Goal: Information Seeking & Learning: Check status

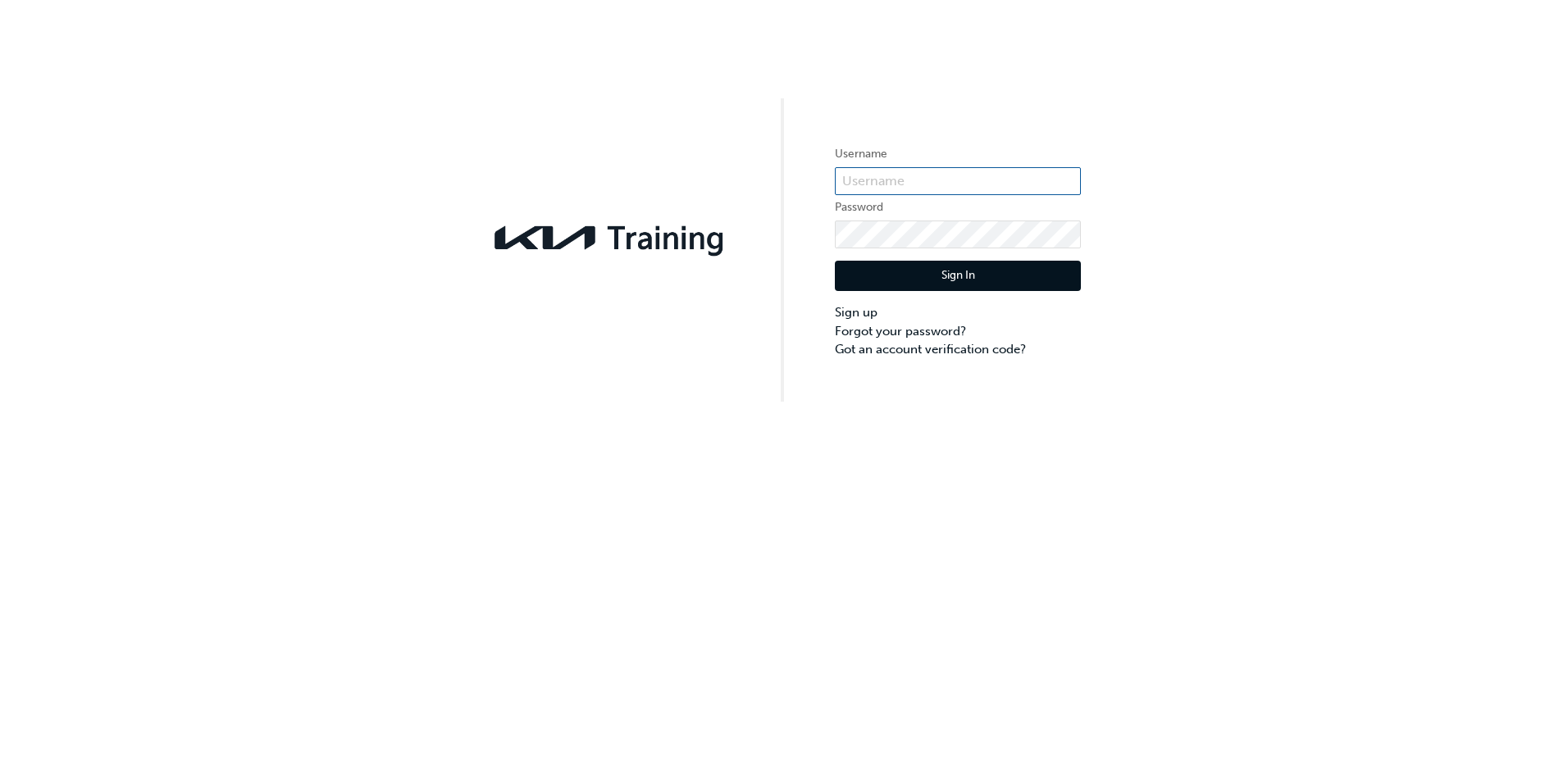
type input "KAURG601"
click at [951, 275] on button "Sign In" at bounding box center [957, 275] width 246 height 31
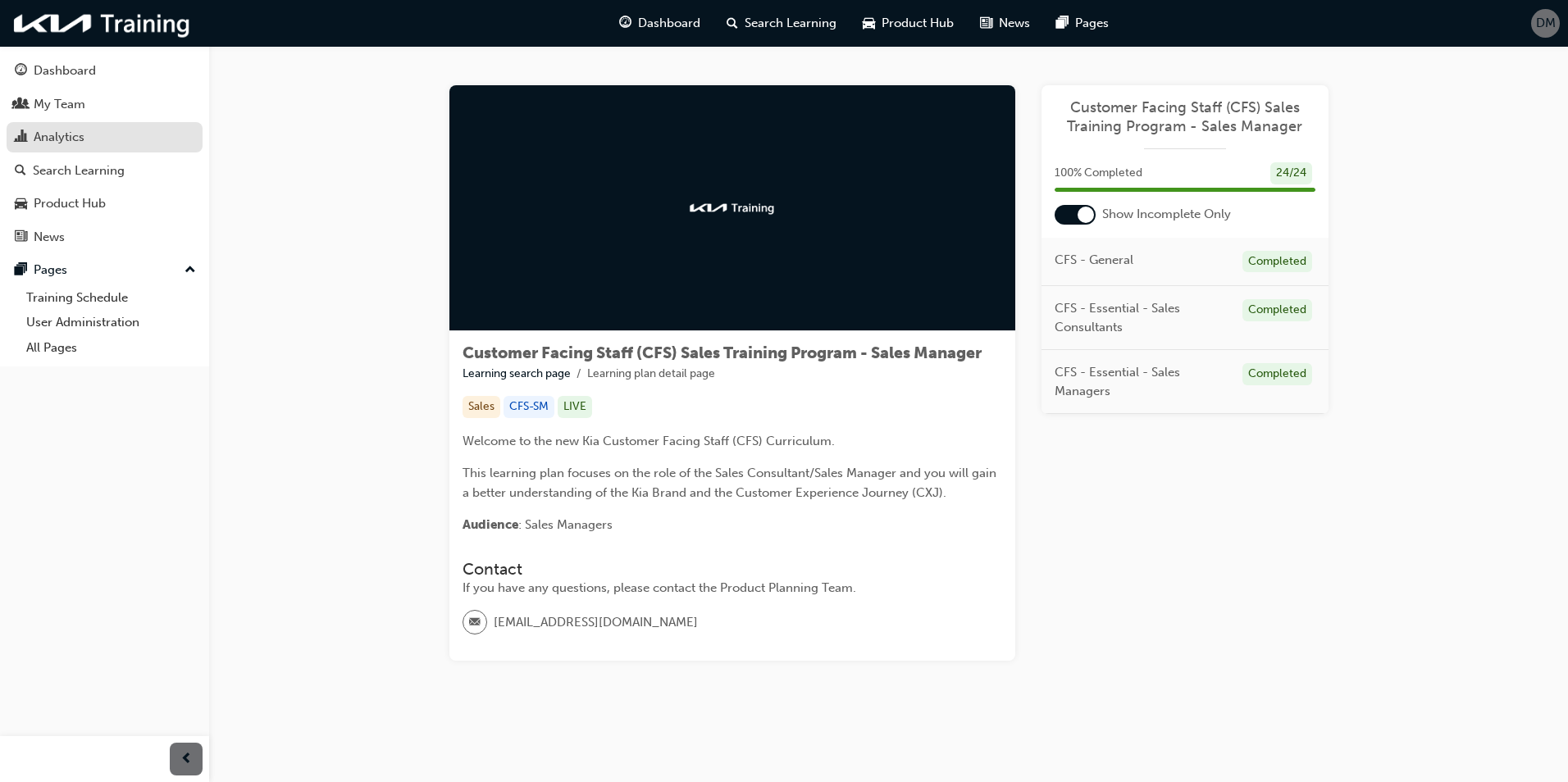
click at [83, 138] on div "Analytics" at bounding box center [58, 137] width 51 height 19
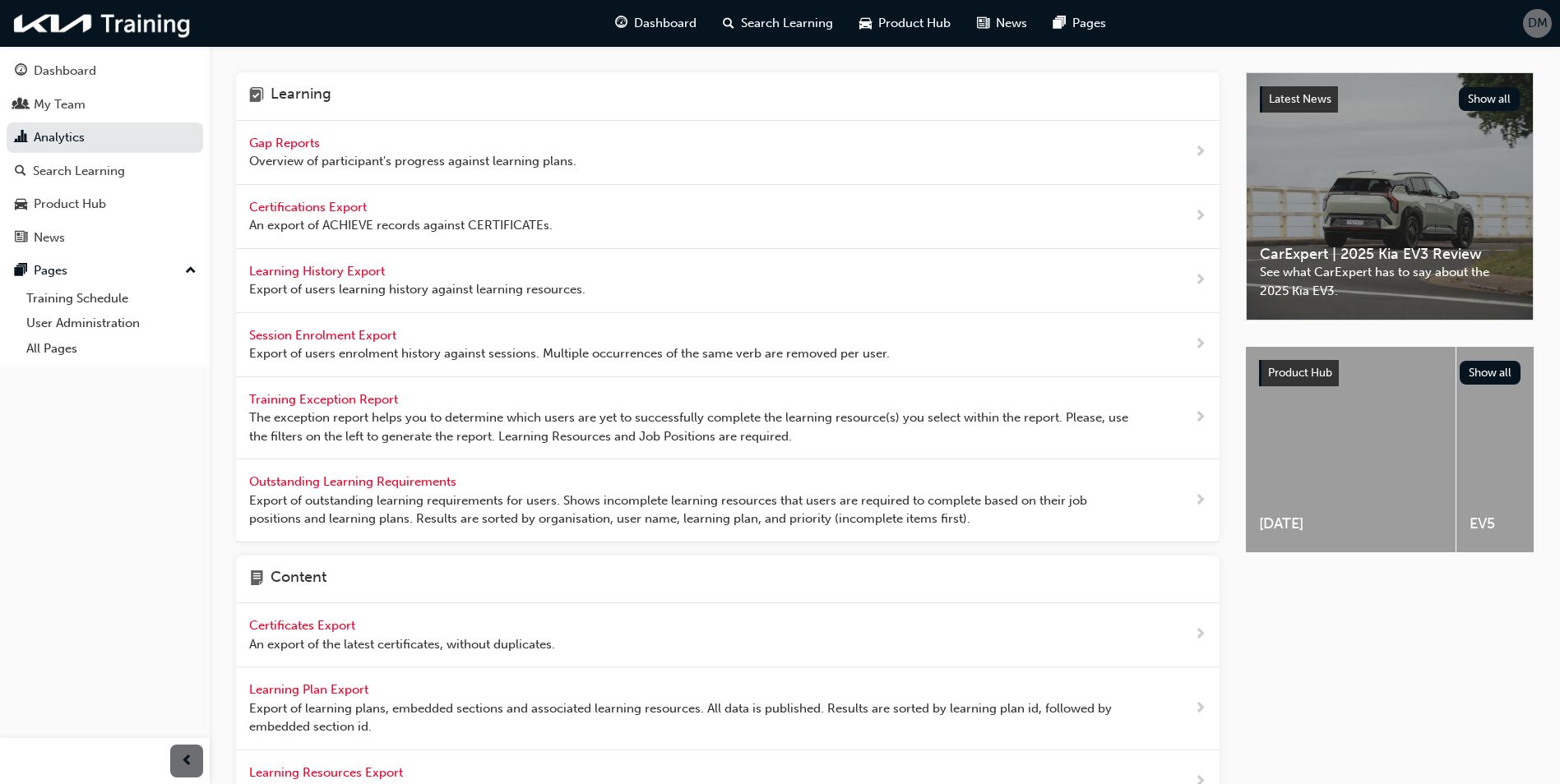
click at [296, 141] on span "Gap Reports" at bounding box center [286, 143] width 74 height 15
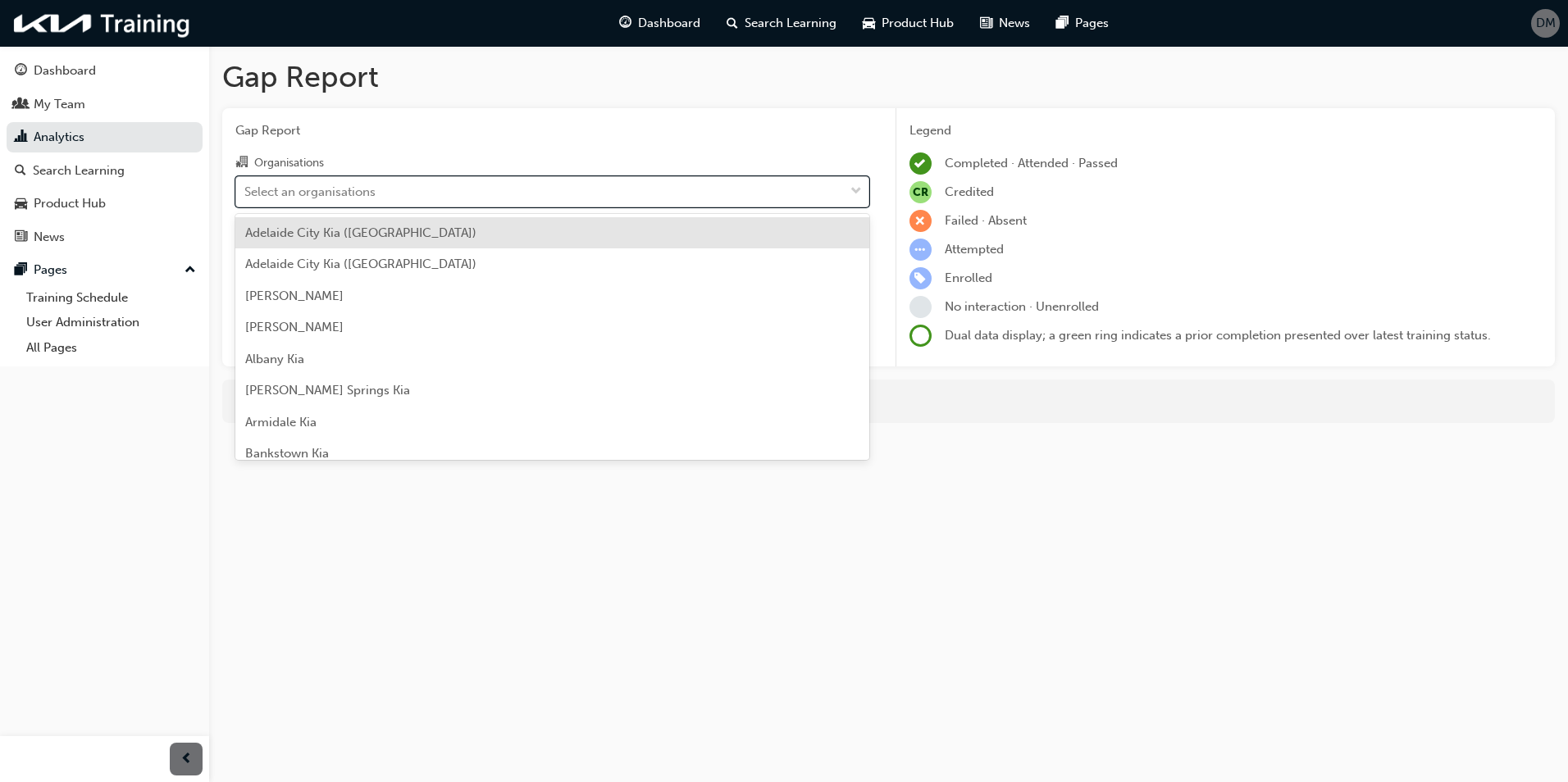
click at [861, 192] on span "down-icon" at bounding box center [856, 192] width 12 height 22
click at [246, 192] on input "Organisations option [GEOGRAPHIC_DATA] ([GEOGRAPHIC_DATA]) focused, 1 of 158. 1…" at bounding box center [245, 190] width 2 height 14
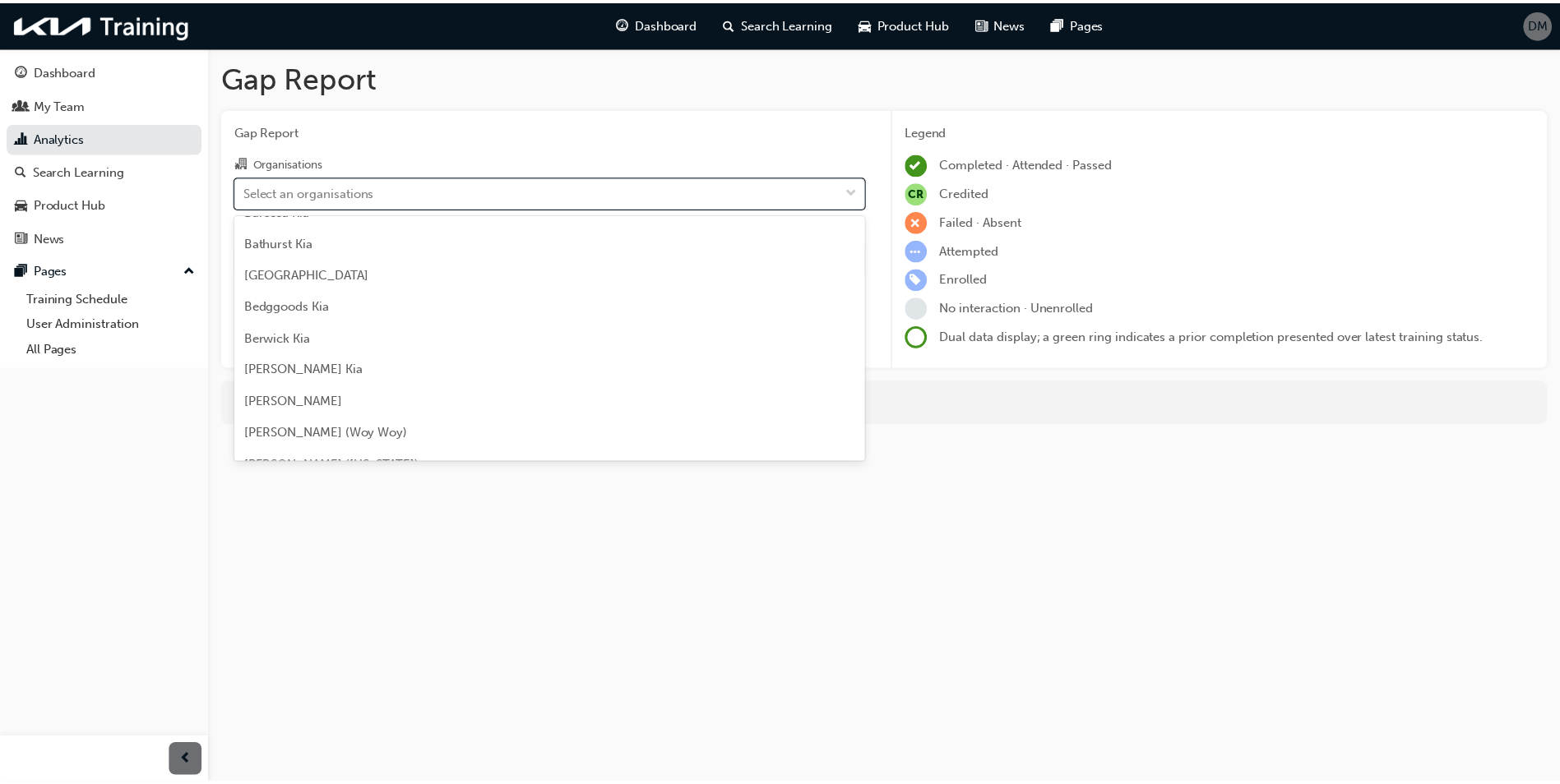
scroll to position [329, 0]
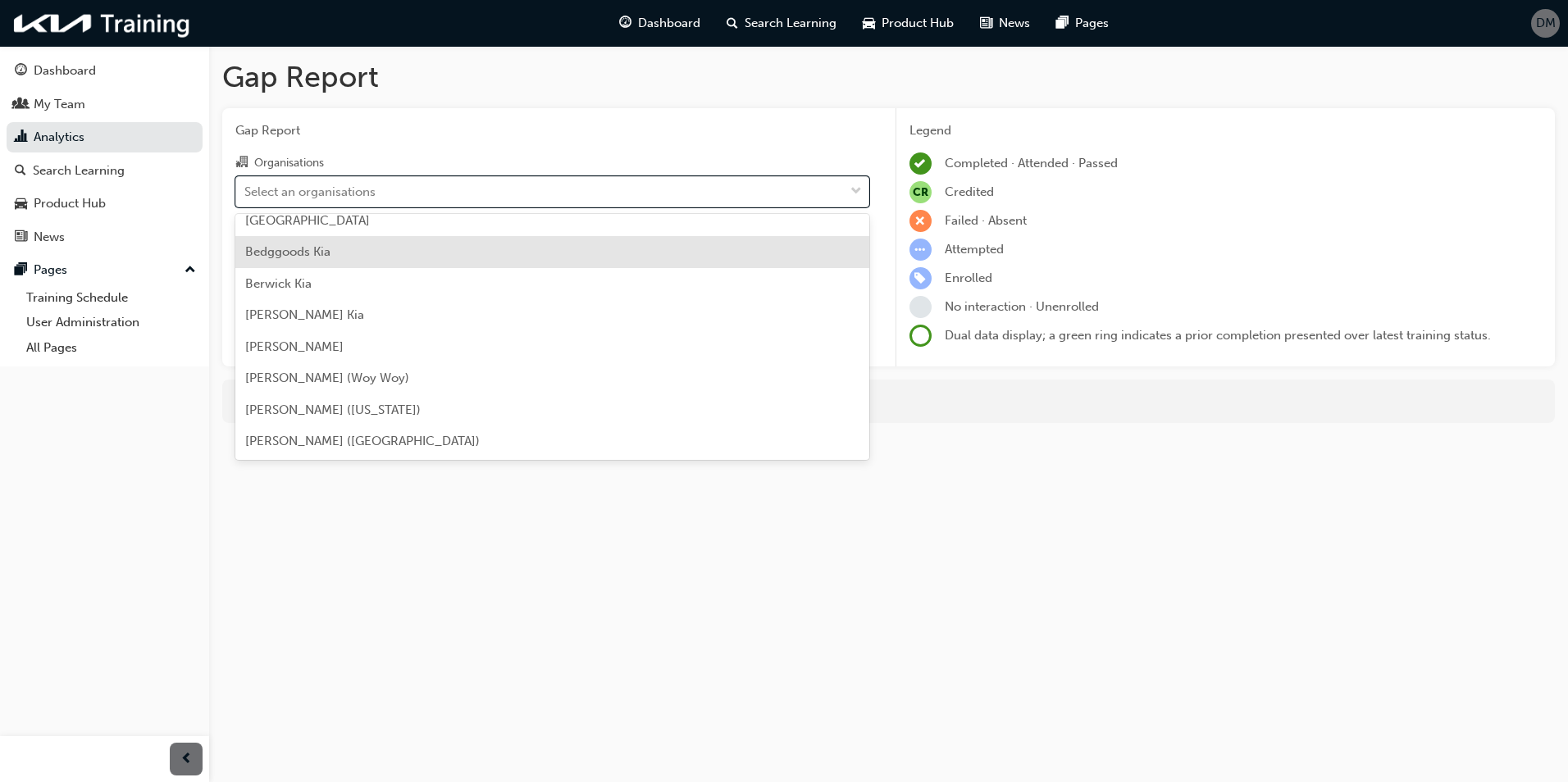
click at [331, 247] on div "Bedggoods Kia" at bounding box center [552, 252] width 634 height 32
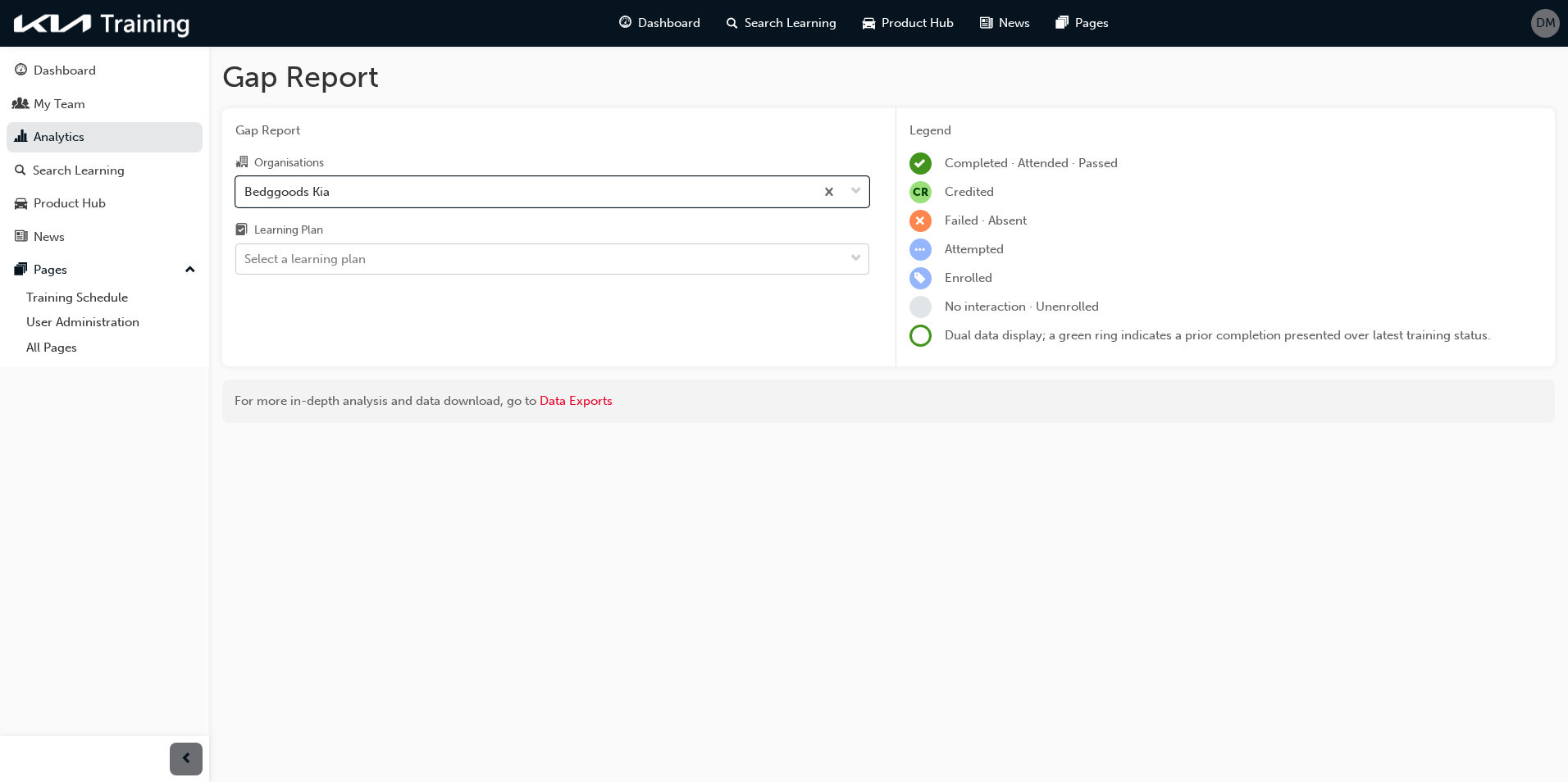
click at [850, 255] on span "down-icon" at bounding box center [856, 260] width 12 height 22
click at [246, 255] on input "Learning Plan Select a learning plan" at bounding box center [245, 259] width 2 height 14
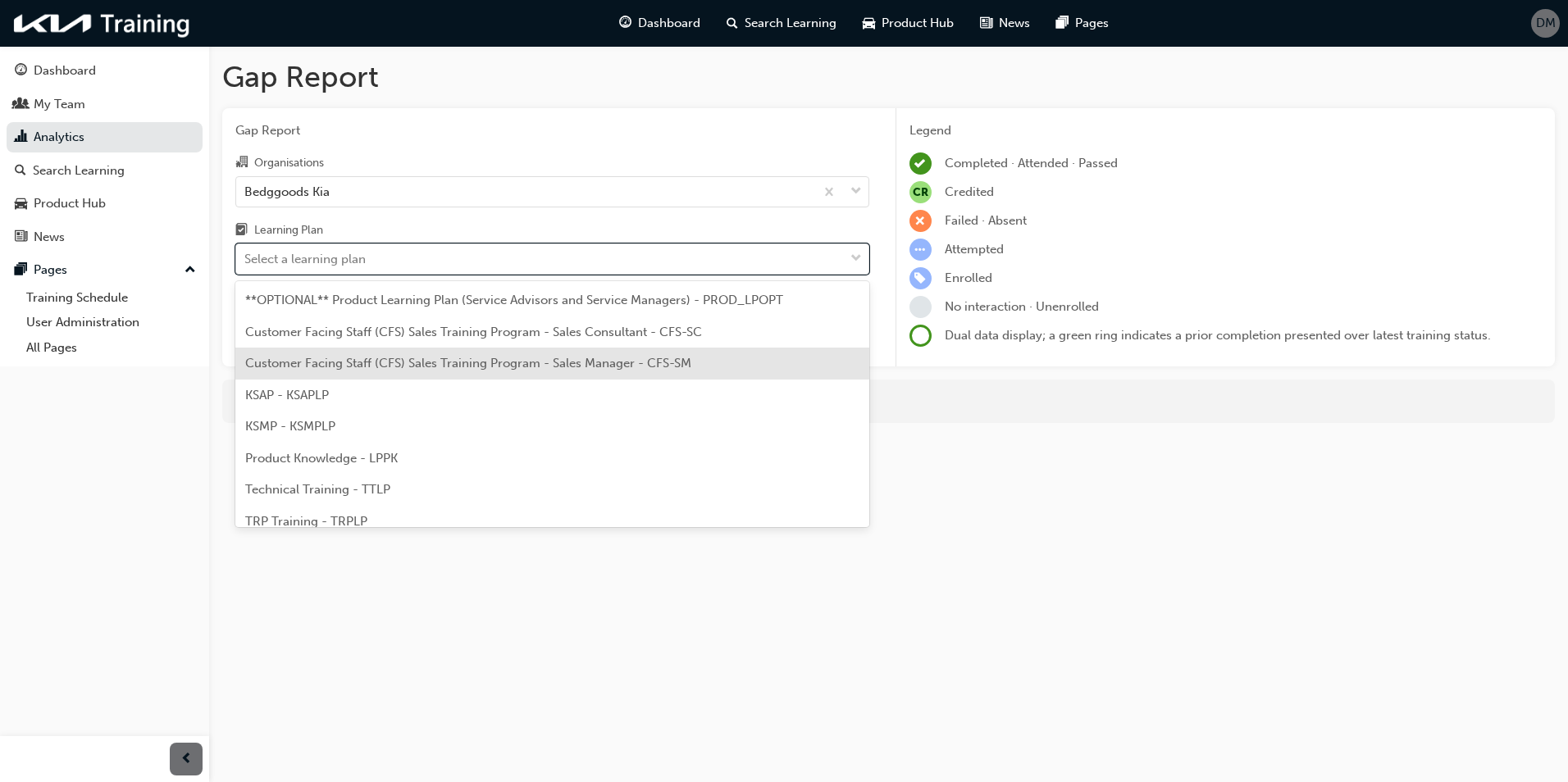
click at [543, 355] on div "Customer Facing Staff (CFS) Sales Training Program - Sales Manager - CFS-SM" at bounding box center [552, 364] width 634 height 32
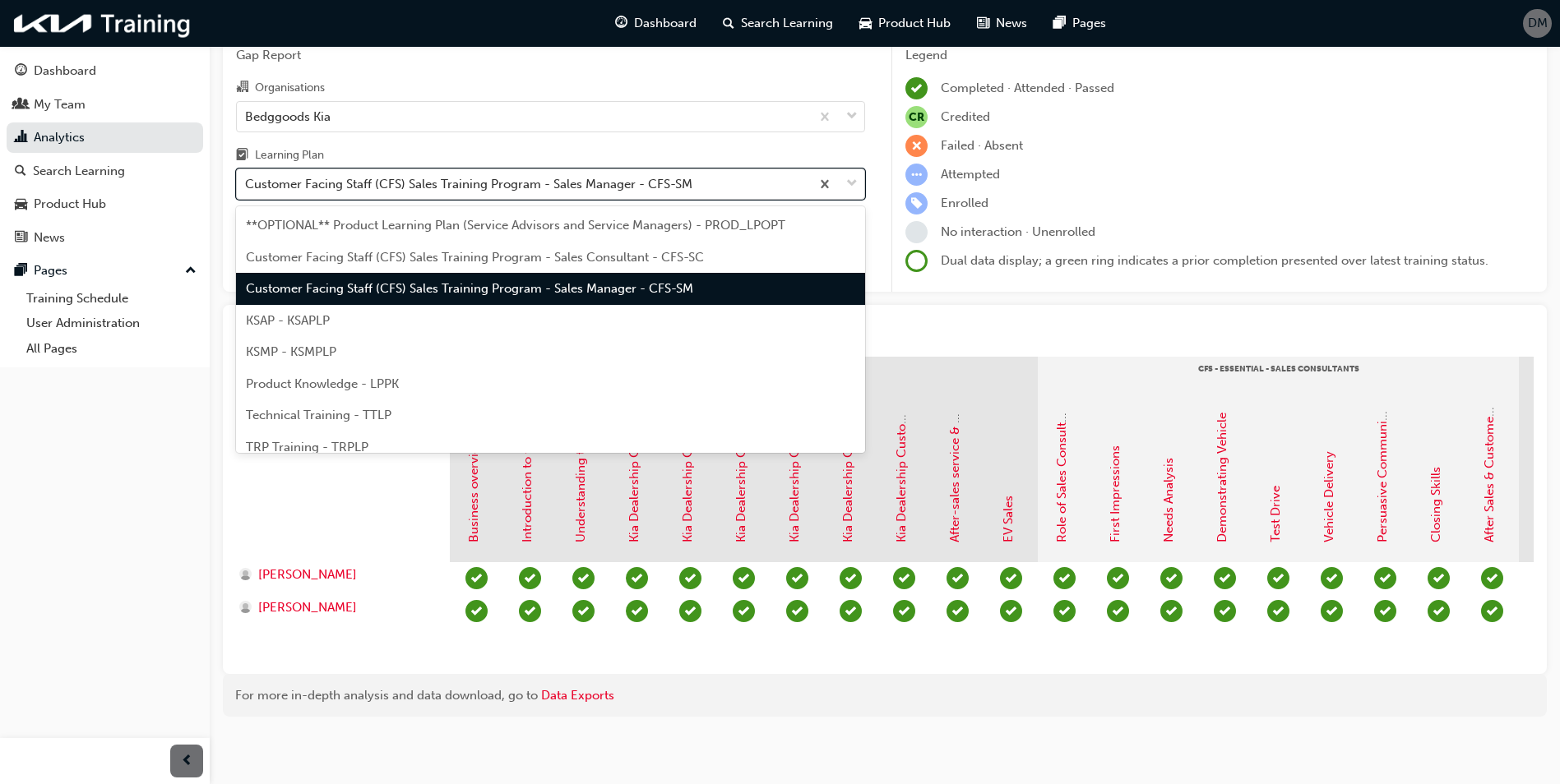
click at [856, 173] on span "down-icon" at bounding box center [852, 184] width 12 height 22
click at [247, 177] on input "Learning Plan option Customer Facing Staff (CFS) Sales Training Program - Sales…" at bounding box center [246, 183] width 2 height 14
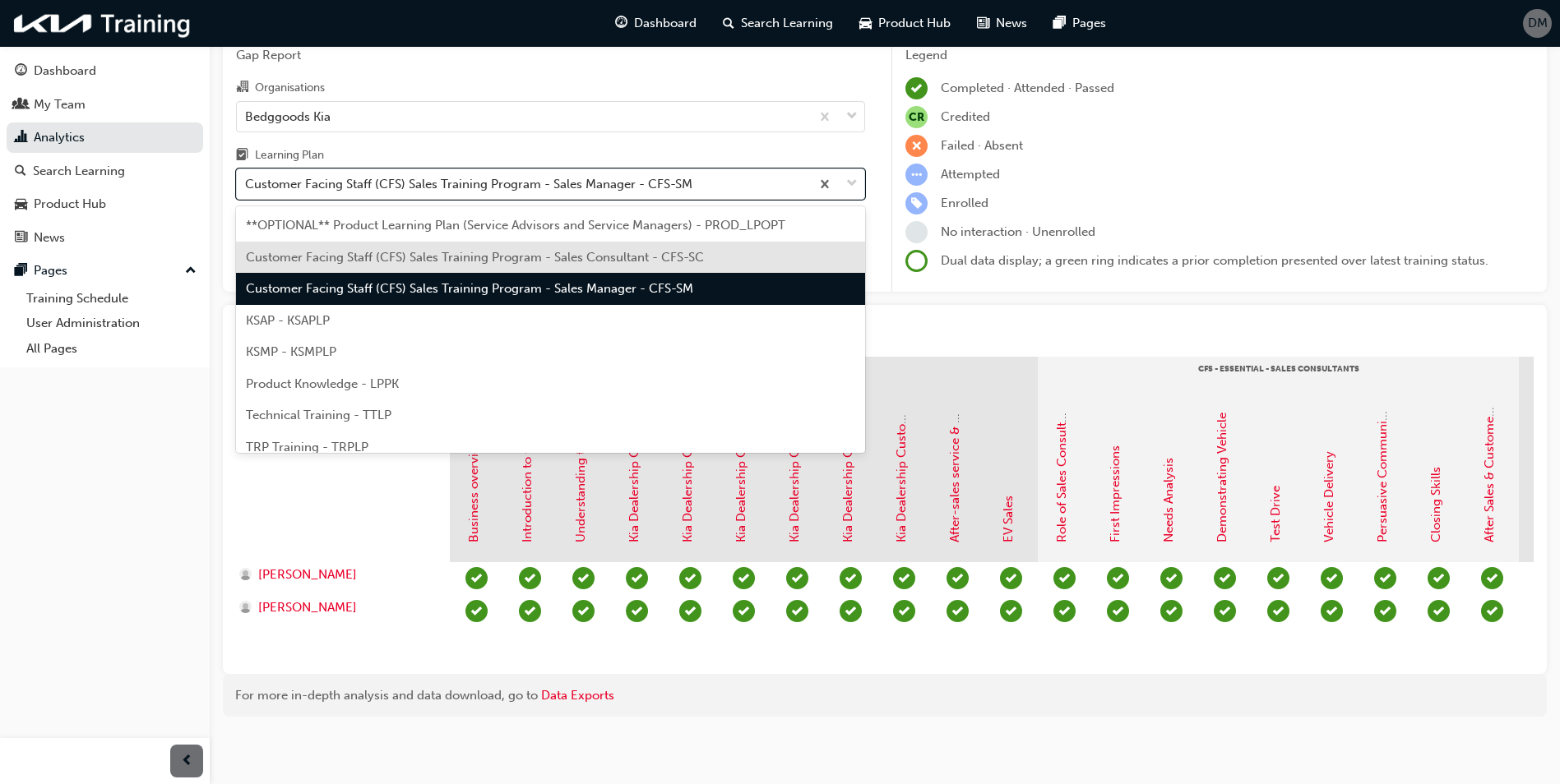
click at [557, 250] on span "Customer Facing Staff (CFS) Sales Training Program - Sales Consultant - CFS-SC" at bounding box center [475, 258] width 458 height 15
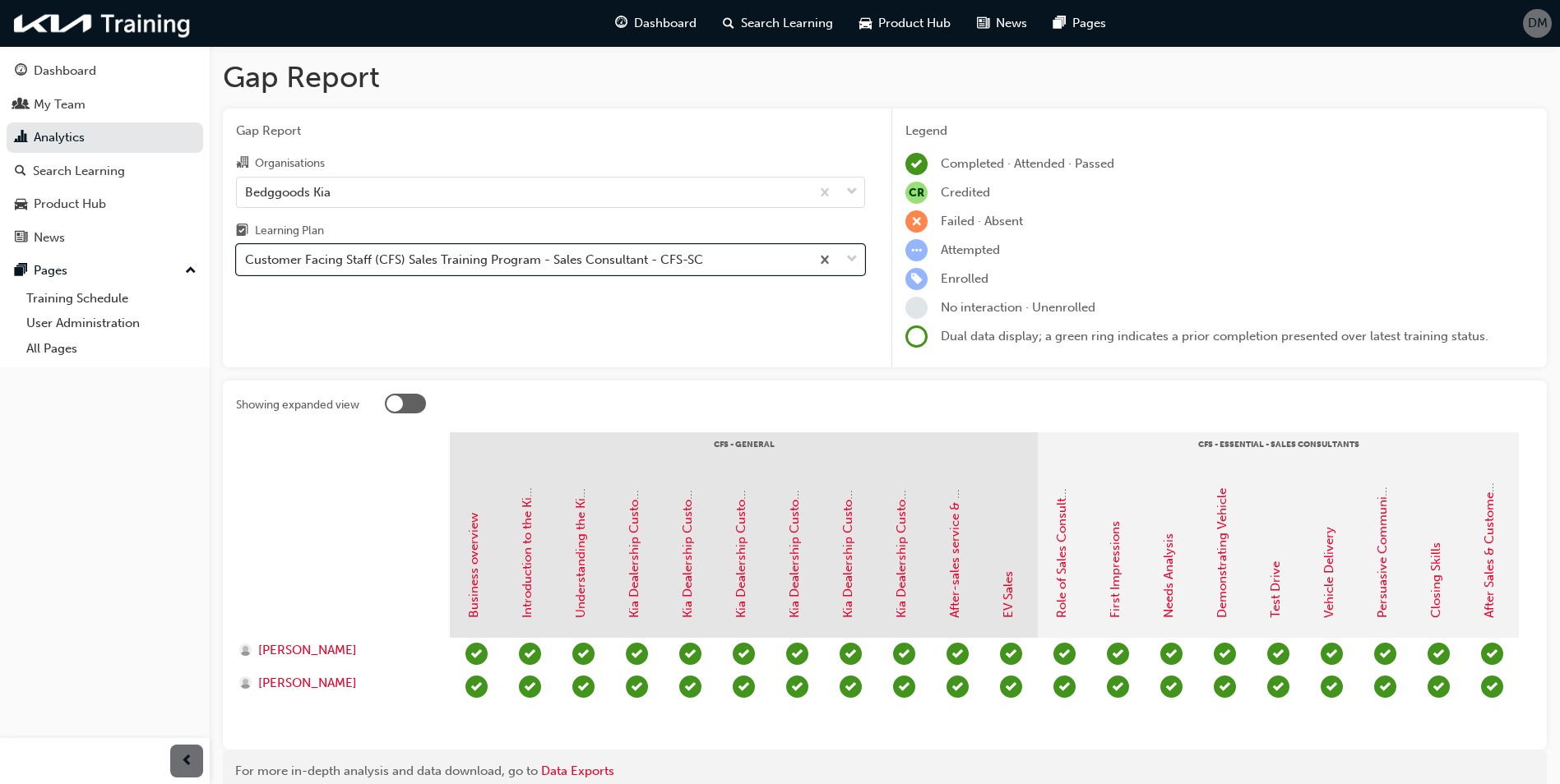
scroll to position [0, 38]
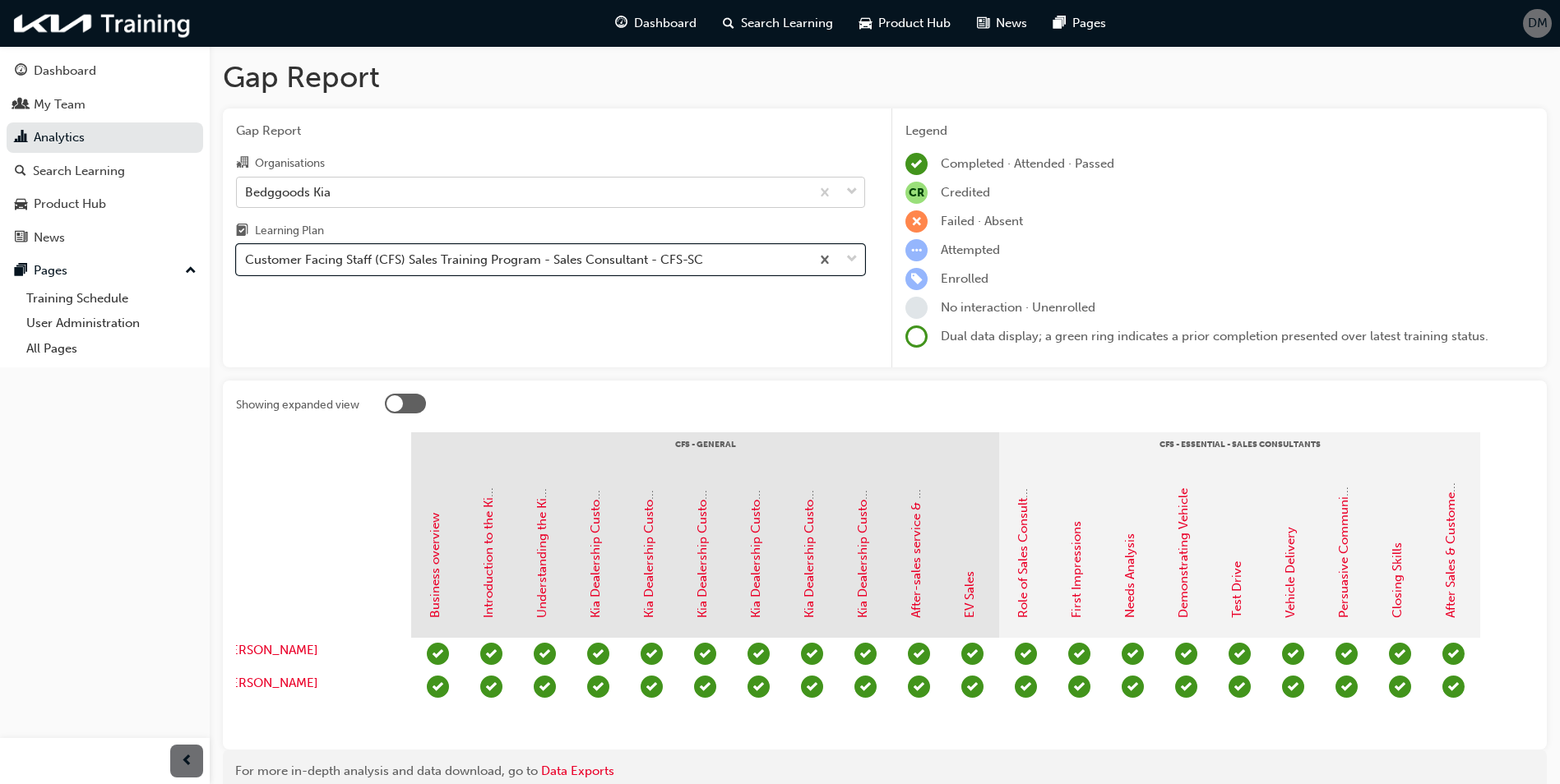
click at [851, 194] on span "down-icon" at bounding box center [852, 192] width 12 height 22
click at [247, 194] on input "Organisations Bedggoods Kia" at bounding box center [246, 191] width 2 height 14
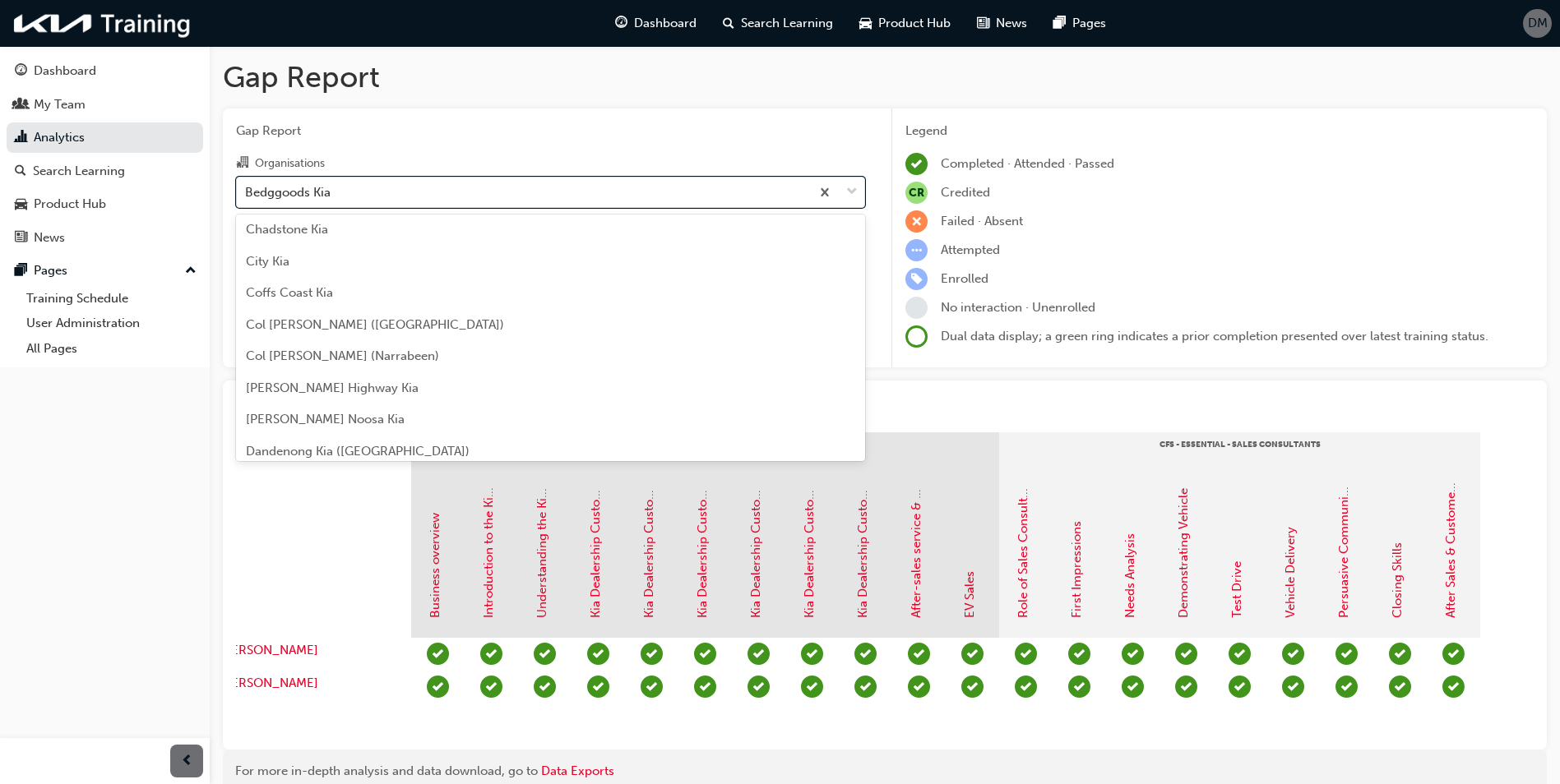
scroll to position [888, 0]
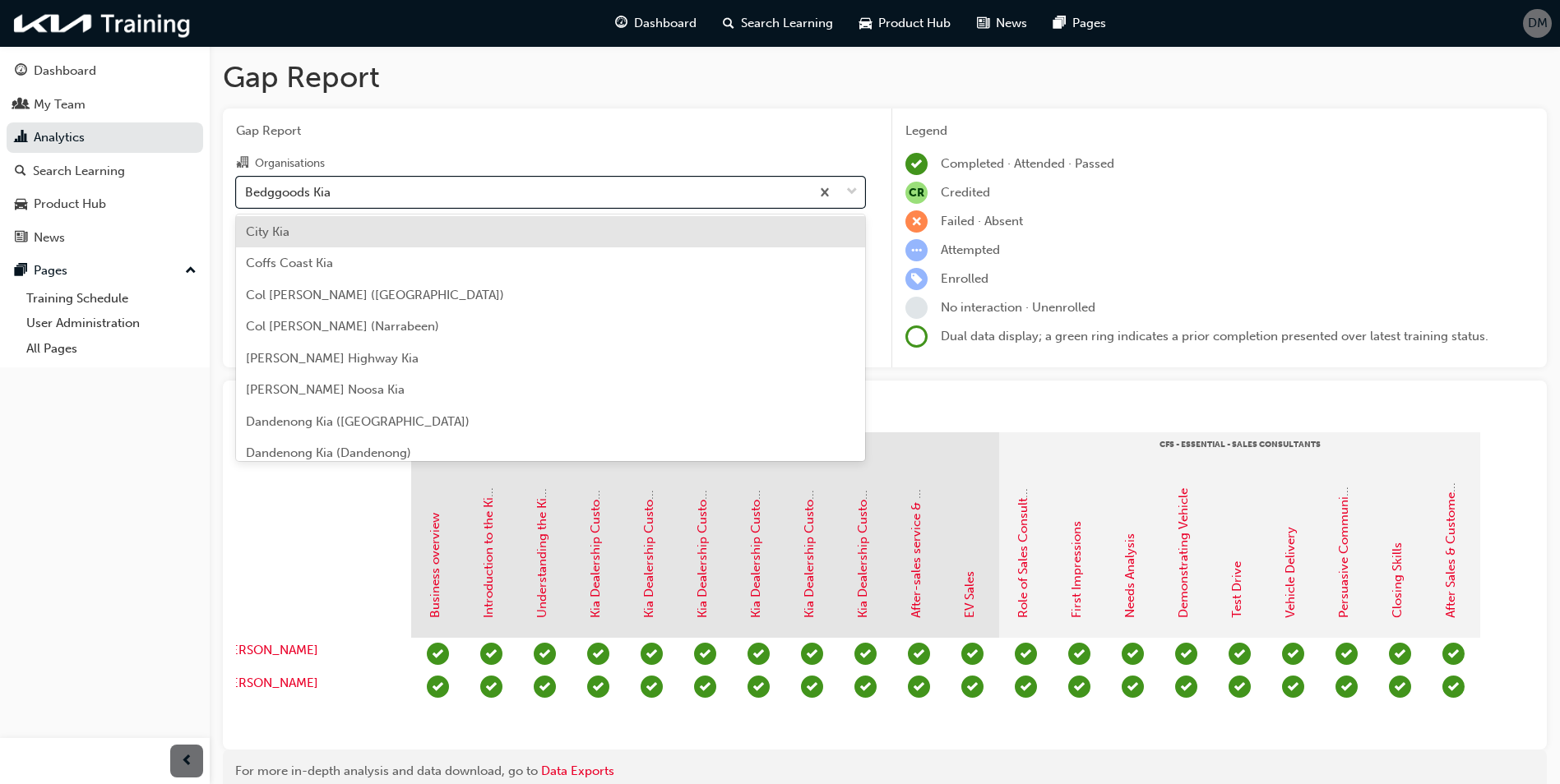
click at [307, 237] on div "City Kia" at bounding box center [551, 232] width 629 height 32
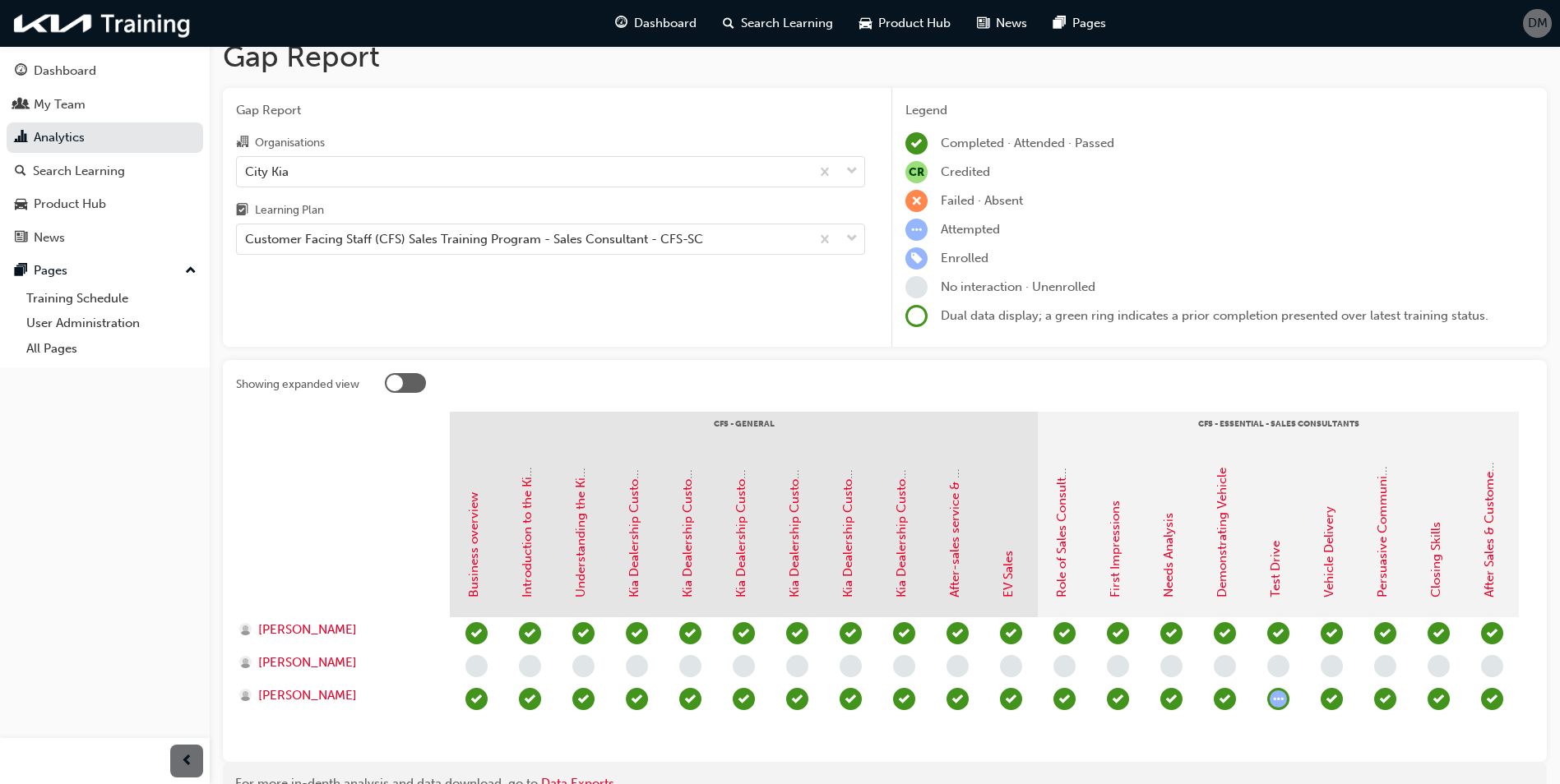
scroll to position [0, 38]
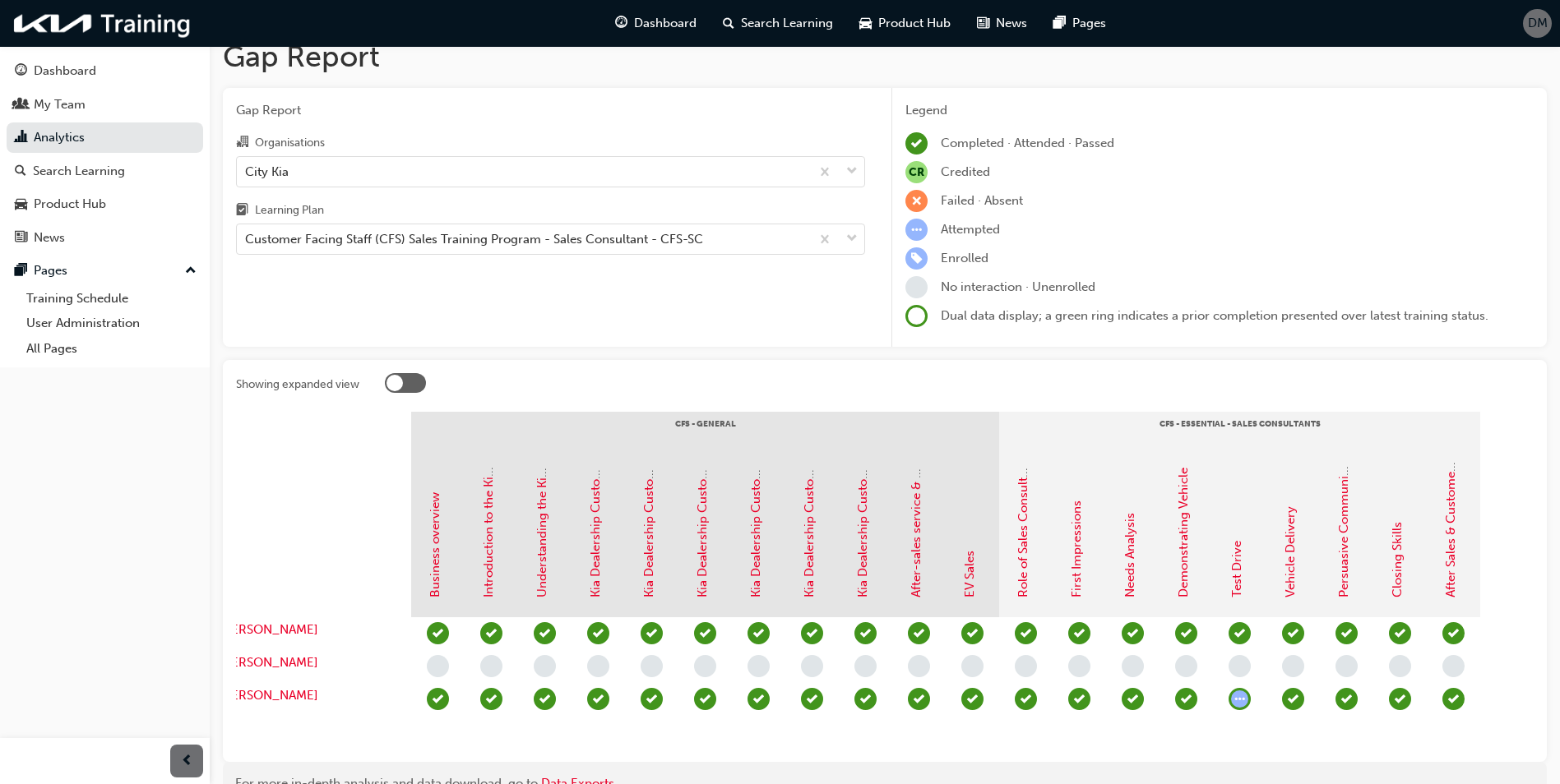
drag, startPoint x: 1269, startPoint y: 781, endPoint x: 594, endPoint y: 744, distance: 676.0
click at [594, 744] on section "CFS - General CFS - Essential - Sales Consultants Business overview Introductio…" at bounding box center [885, 580] width 1298 height 337
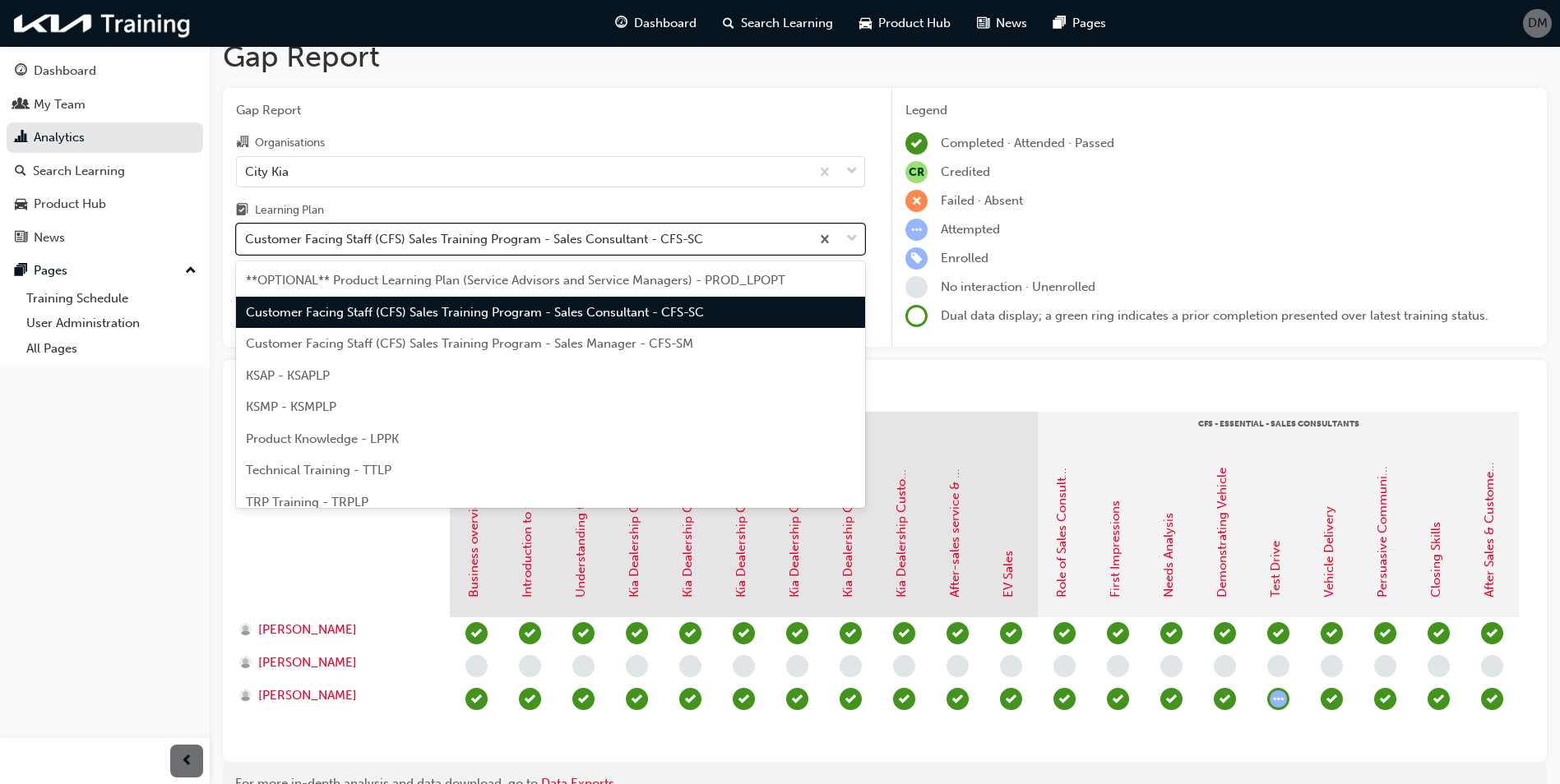
click at [856, 234] on span "down-icon" at bounding box center [852, 239] width 12 height 22
click at [247, 234] on input "Learning Plan option Customer Facing Staff (CFS) Sales Training Program - Sales…" at bounding box center [246, 238] width 2 height 14
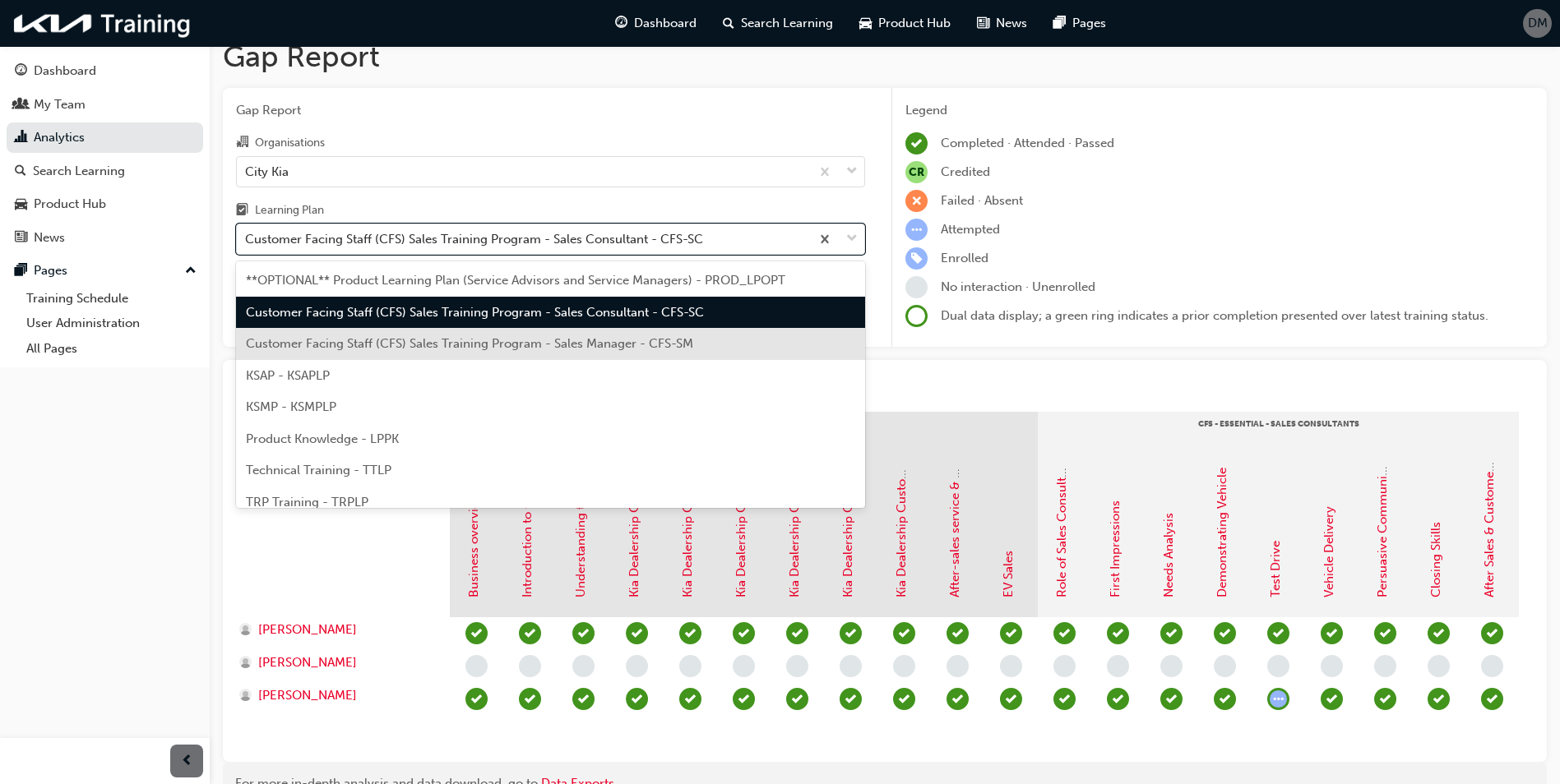
click at [410, 348] on span "Customer Facing Staff (CFS) Sales Training Program - Sales Manager - CFS-SM" at bounding box center [470, 344] width 448 height 15
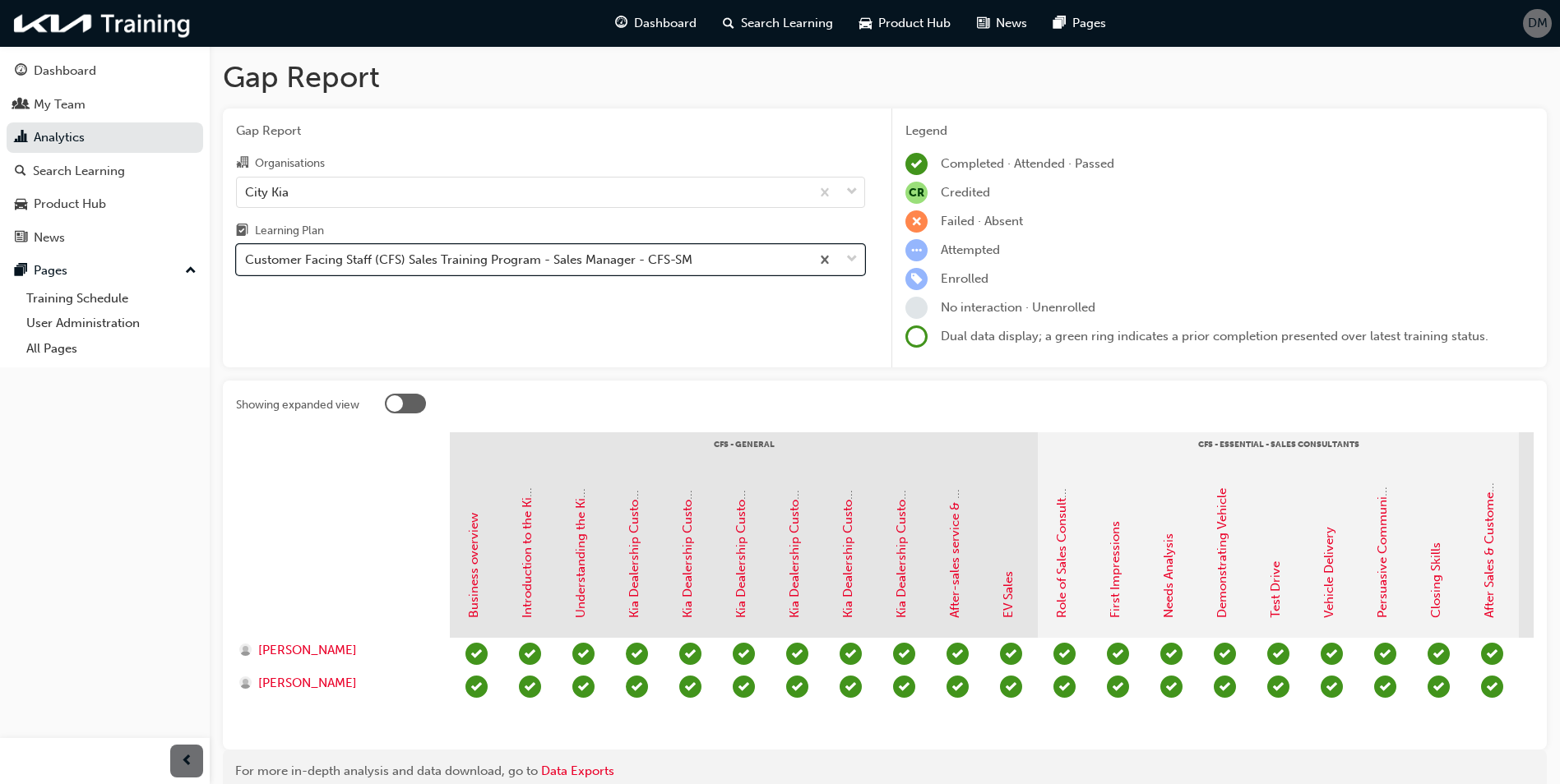
click at [848, 256] on span "down-icon" at bounding box center [852, 260] width 12 height 22
click at [247, 256] on input "Learning Plan option Customer Facing Staff (CFS) Sales Training Program - Sales…" at bounding box center [246, 259] width 2 height 14
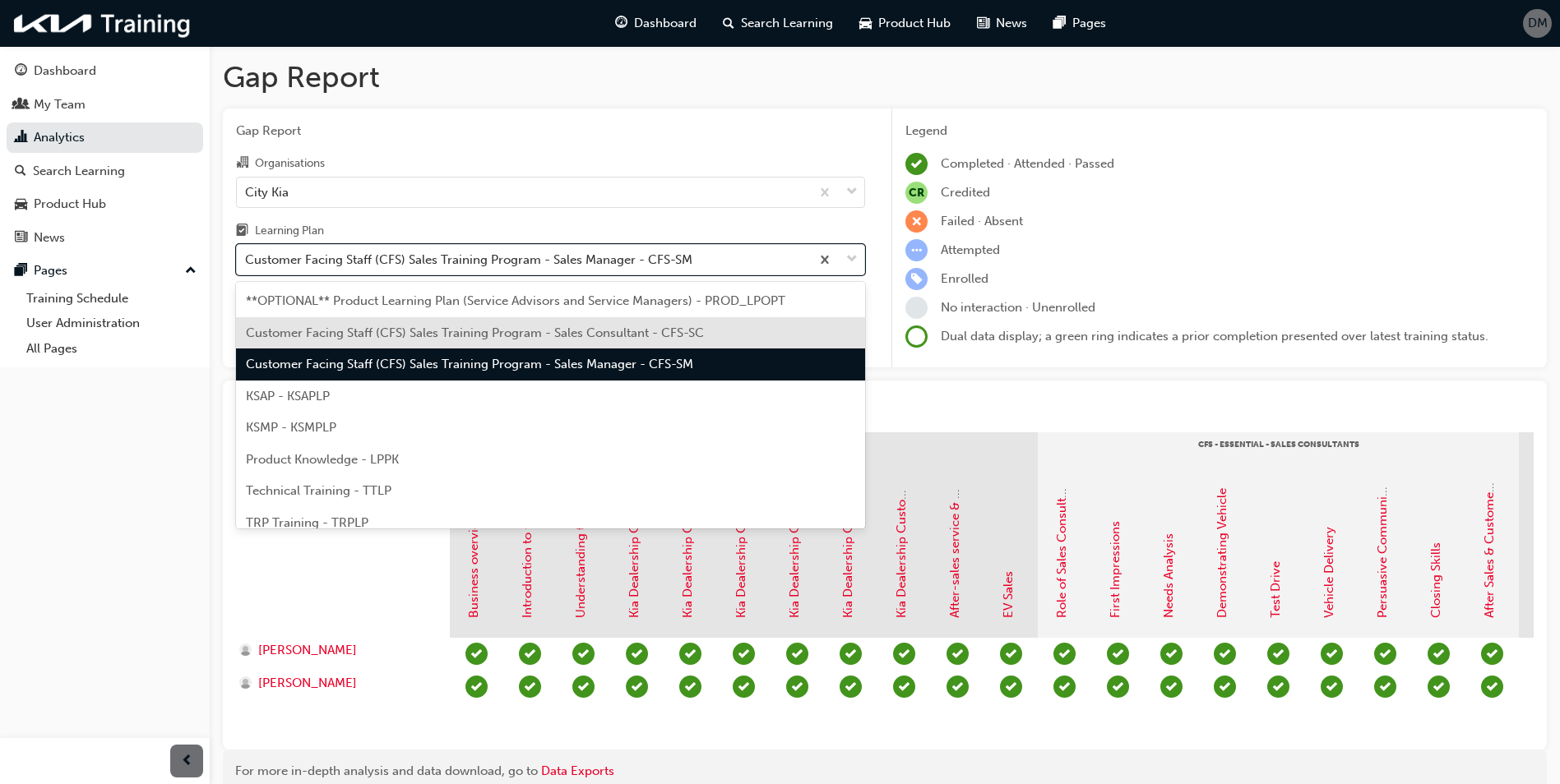
click at [588, 135] on span "Gap Report" at bounding box center [551, 131] width 629 height 19
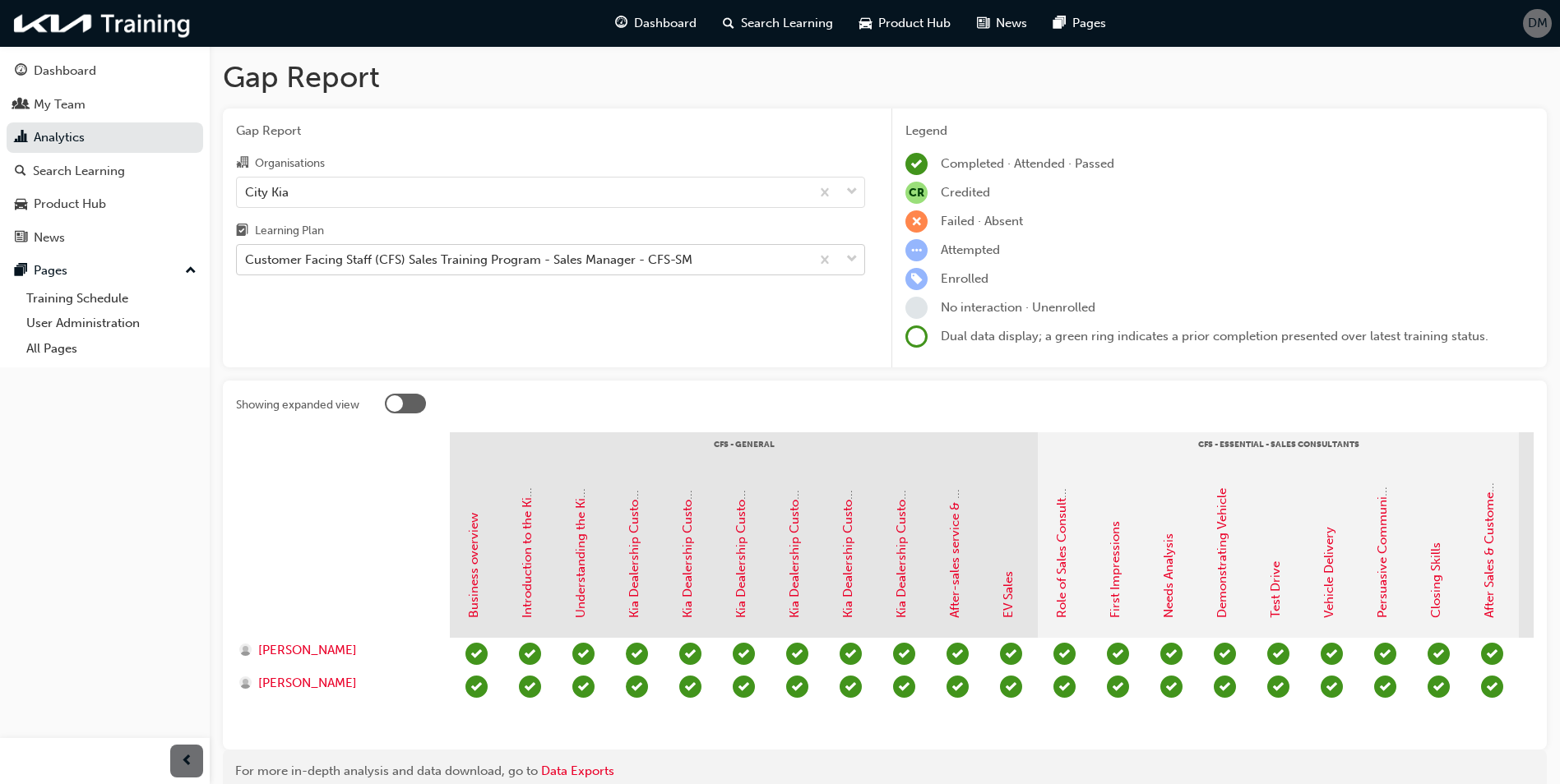
click at [854, 258] on span "down-icon" at bounding box center [852, 260] width 12 height 22
click at [247, 258] on input "Learning Plan Customer Facing Staff (CFS) Sales Training Program - Sales Manage…" at bounding box center [246, 259] width 2 height 14
click at [854, 126] on span "Gap Report" at bounding box center [551, 131] width 629 height 19
click at [857, 254] on span "down-icon" at bounding box center [852, 260] width 12 height 22
click at [247, 254] on input "Learning Plan Customer Facing Staff (CFS) Sales Training Program - Sales Manage…" at bounding box center [246, 259] width 2 height 14
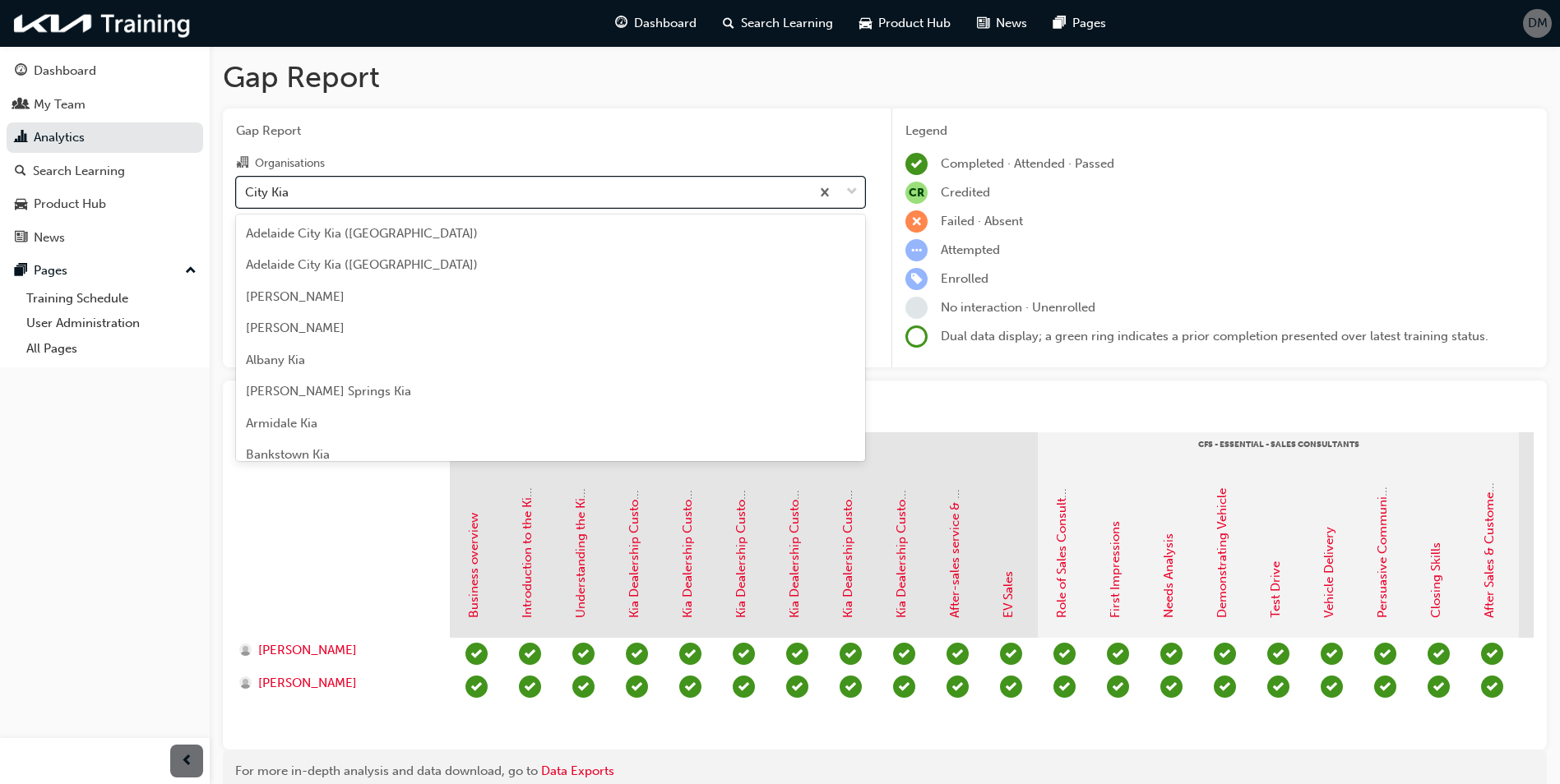
click at [851, 188] on span "down-icon" at bounding box center [852, 192] width 12 height 22
click at [247, 188] on input "Organisations option City Kia, selected. option City Kia focused, 29 of 158. 15…" at bounding box center [246, 191] width 2 height 14
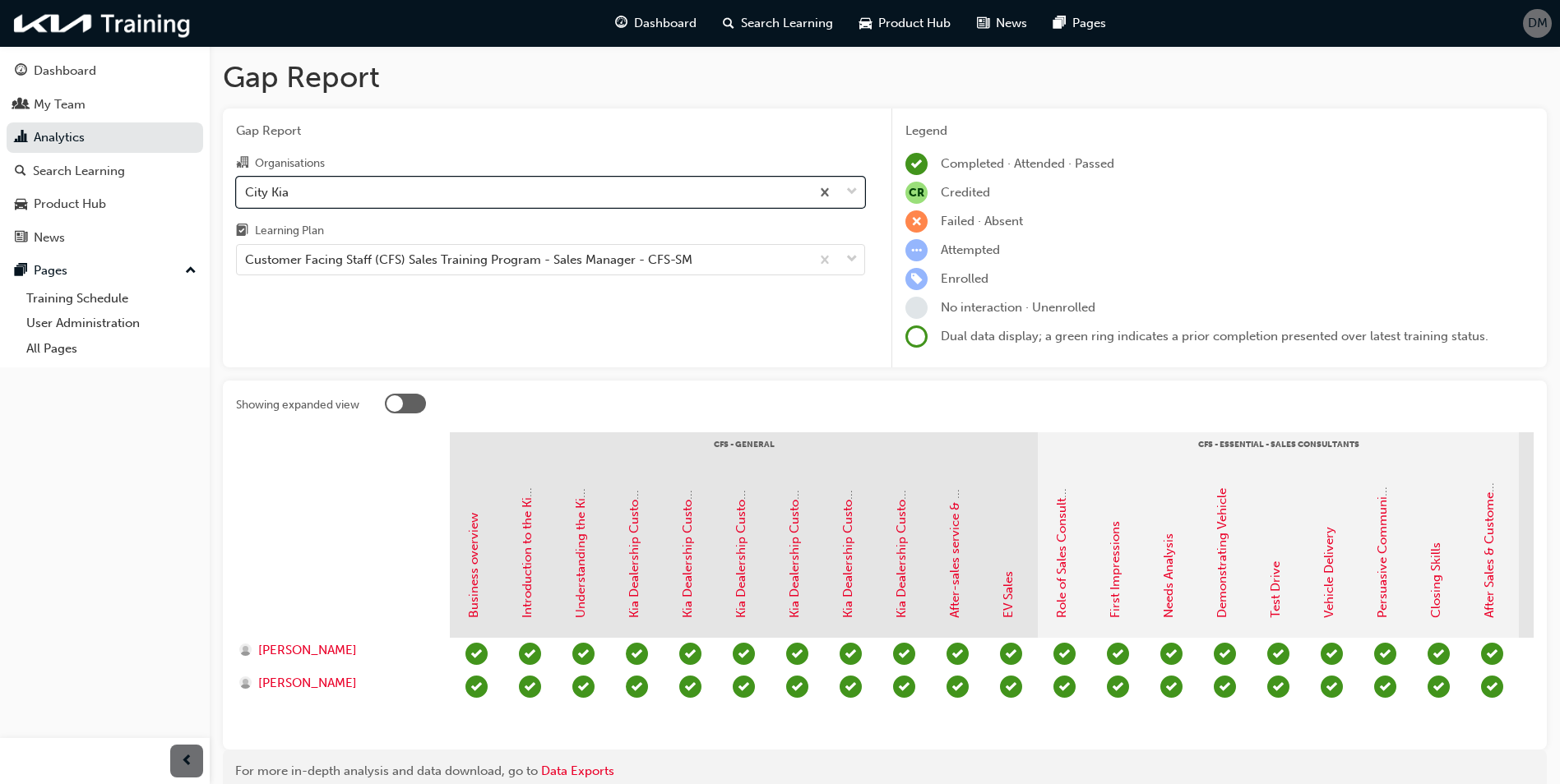
click at [851, 188] on span "down-icon" at bounding box center [852, 192] width 12 height 22
click at [247, 188] on input "Organisations option City Kia, selected. 0 results available. Select is focused…" at bounding box center [246, 191] width 2 height 14
click at [851, 188] on span "down-icon" at bounding box center [852, 192] width 12 height 22
click at [247, 188] on input "Organisations option City Kia, selected. 0 results available. Select is focused…" at bounding box center [246, 191] width 2 height 14
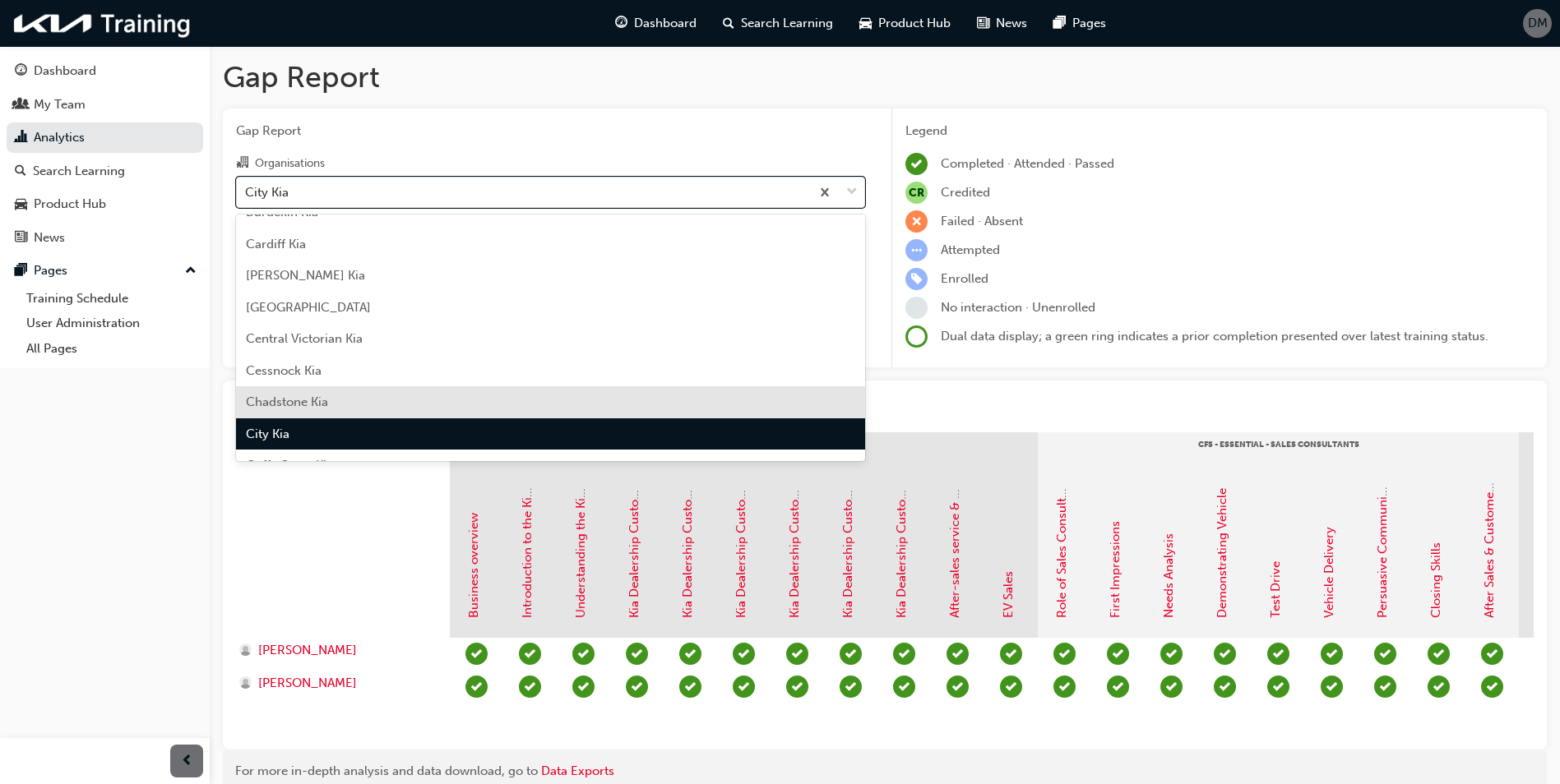
click at [372, 396] on div "Chadstone Kia" at bounding box center [551, 402] width 629 height 32
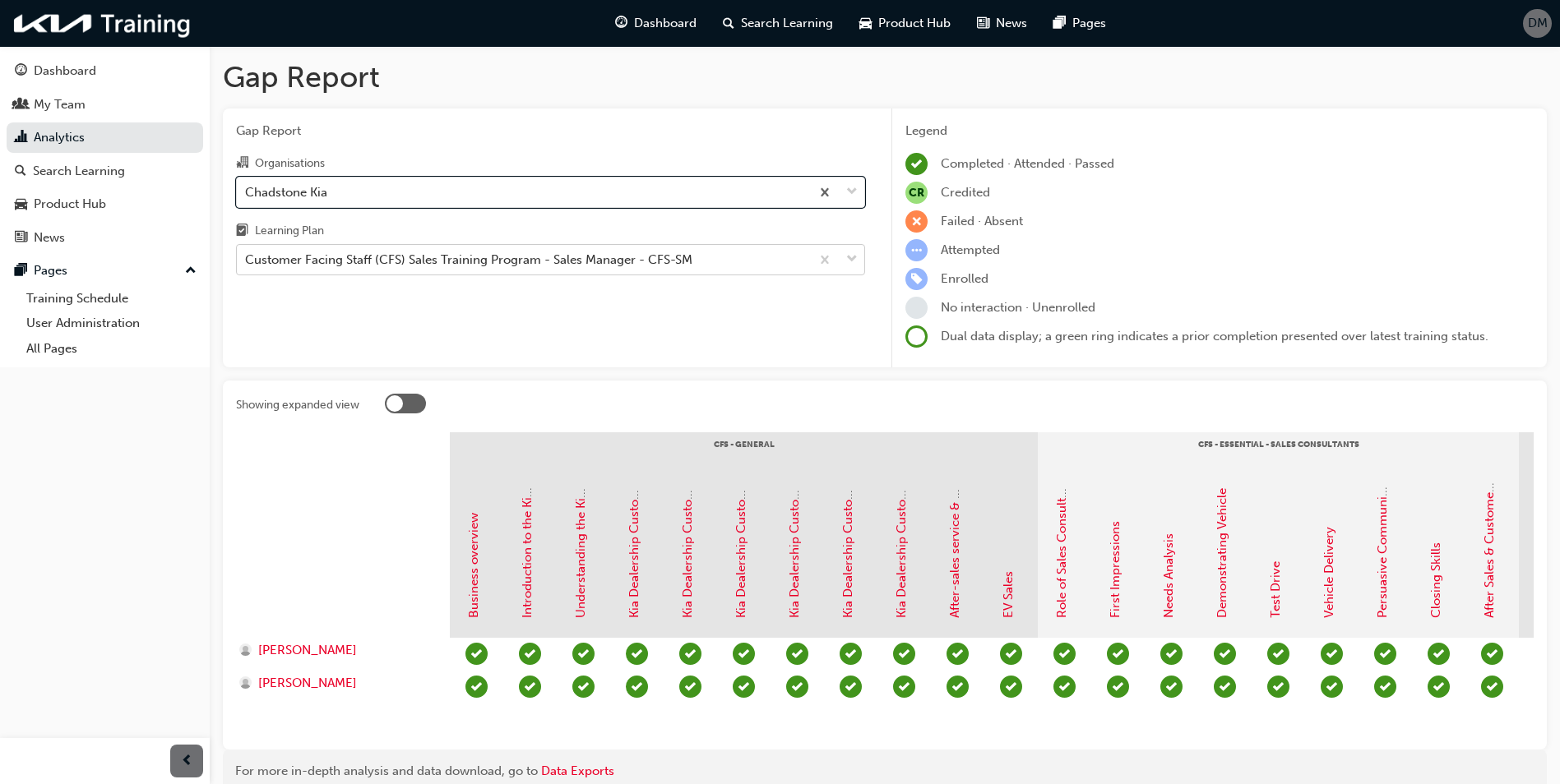
click at [854, 256] on span "down-icon" at bounding box center [852, 260] width 12 height 22
click at [247, 256] on input "Learning Plan Customer Facing Staff (CFS) Sales Training Program - Sales Manage…" at bounding box center [246, 259] width 2 height 14
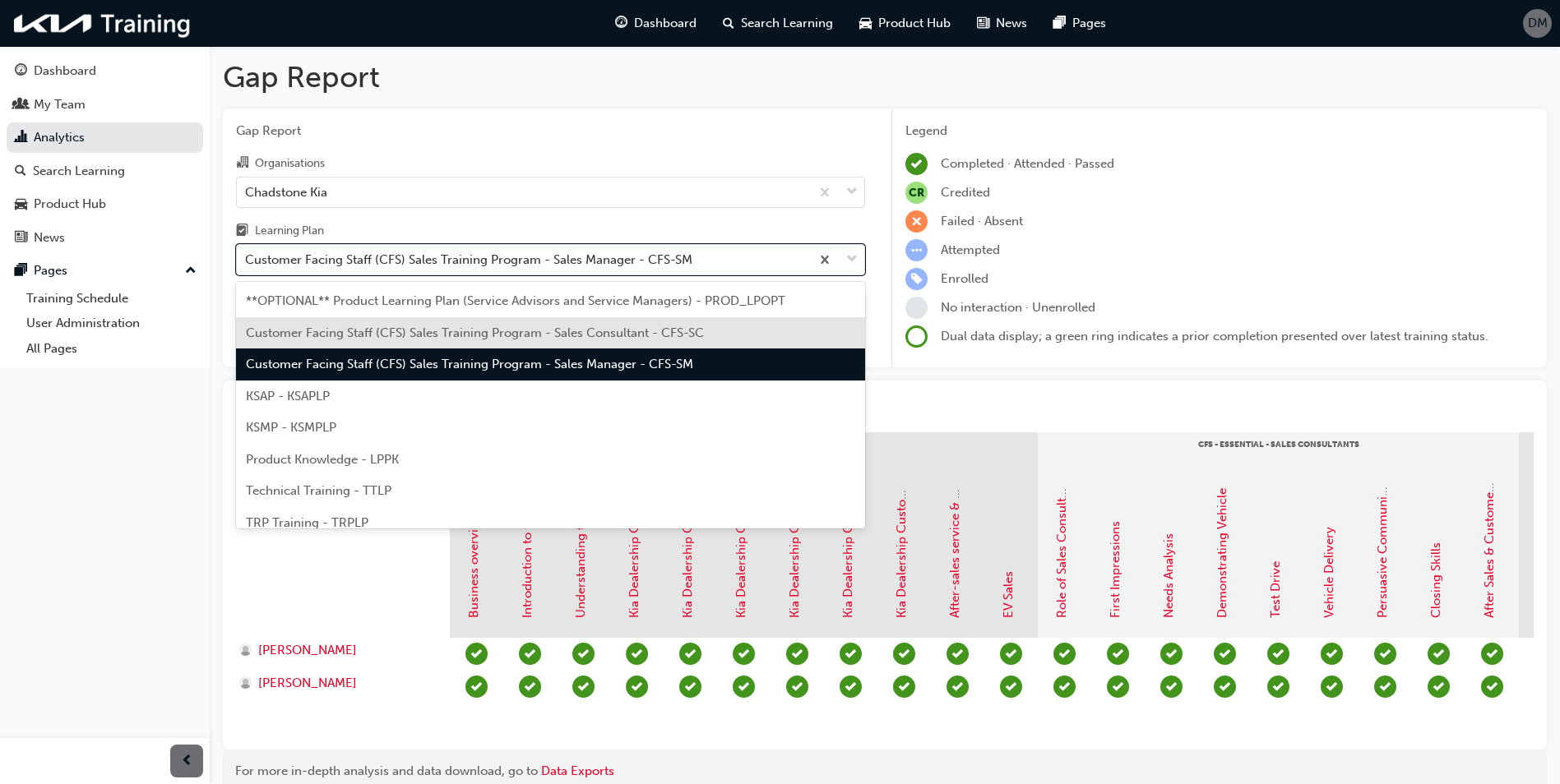
click at [380, 337] on span "Customer Facing Staff (CFS) Sales Training Program - Sales Consultant - CFS-SC" at bounding box center [475, 333] width 458 height 15
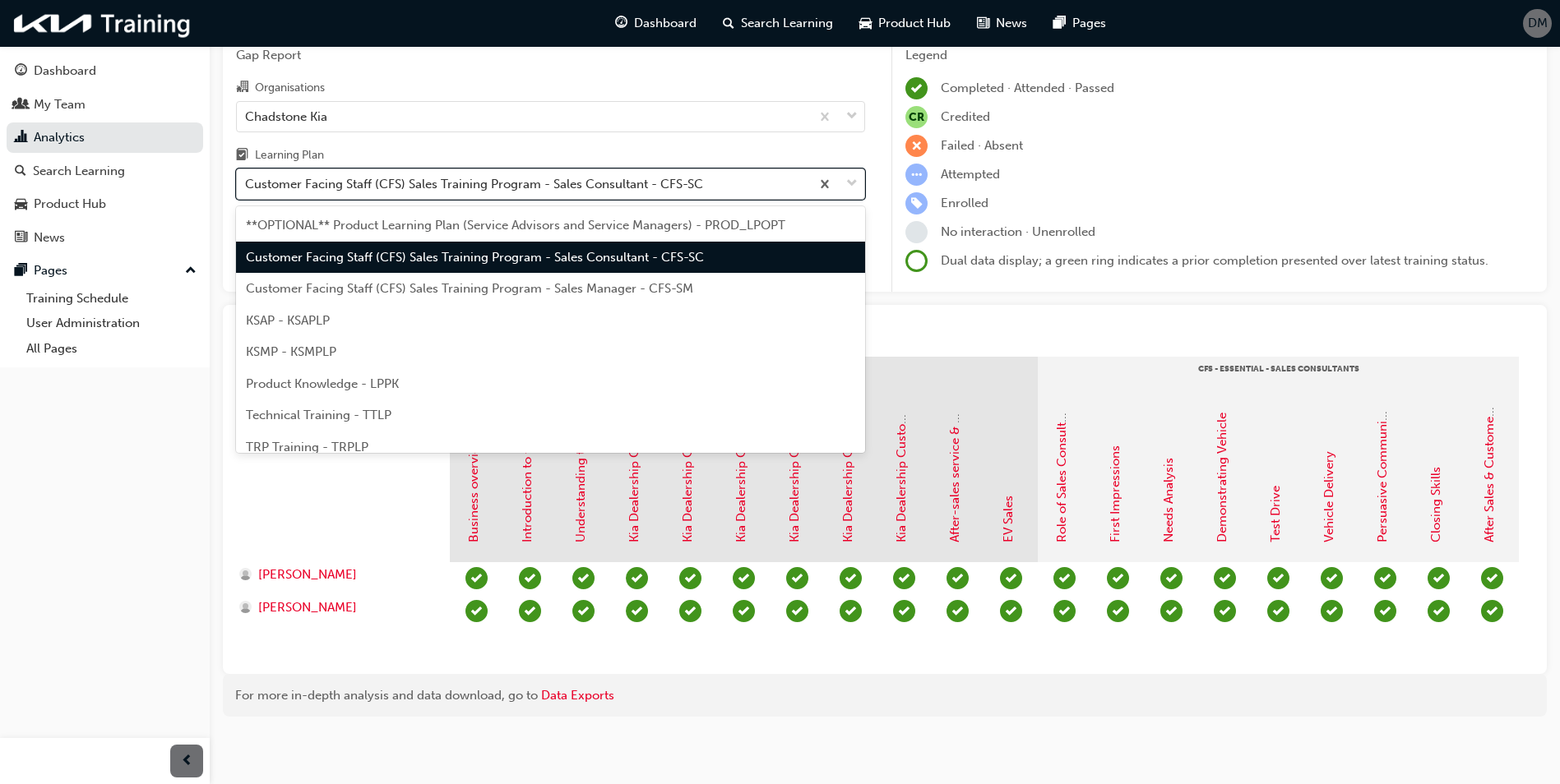
click at [854, 173] on span "down-icon" at bounding box center [852, 184] width 12 height 22
click at [247, 177] on input "Learning Plan option Customer Facing Staff (CFS) Sales Training Program - Sales…" at bounding box center [246, 183] width 2 height 14
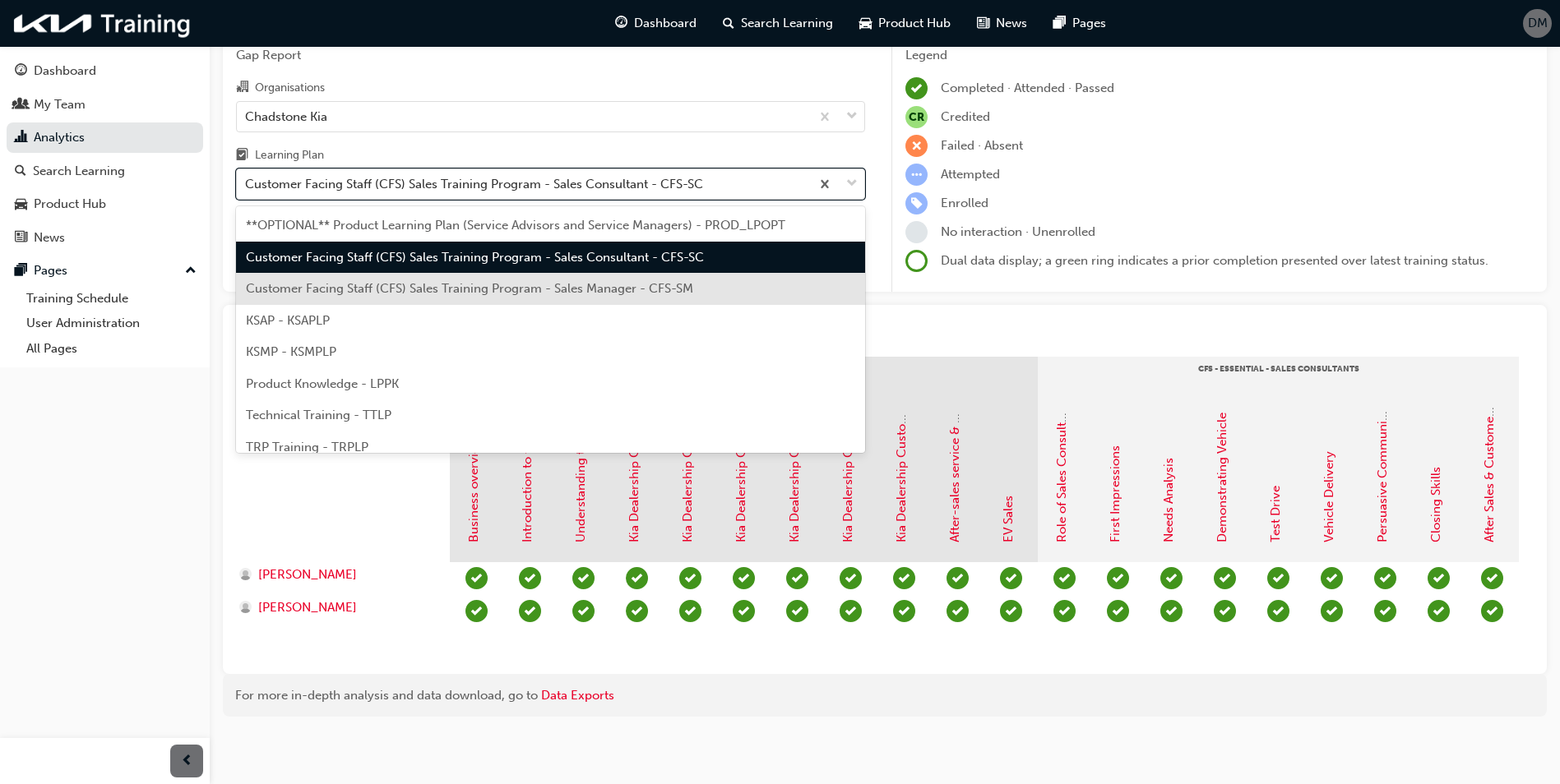
click at [495, 281] on span "Customer Facing Staff (CFS) Sales Training Program - Sales Manager - CFS-SM" at bounding box center [470, 289] width 448 height 15
